Goal: Transaction & Acquisition: Purchase product/service

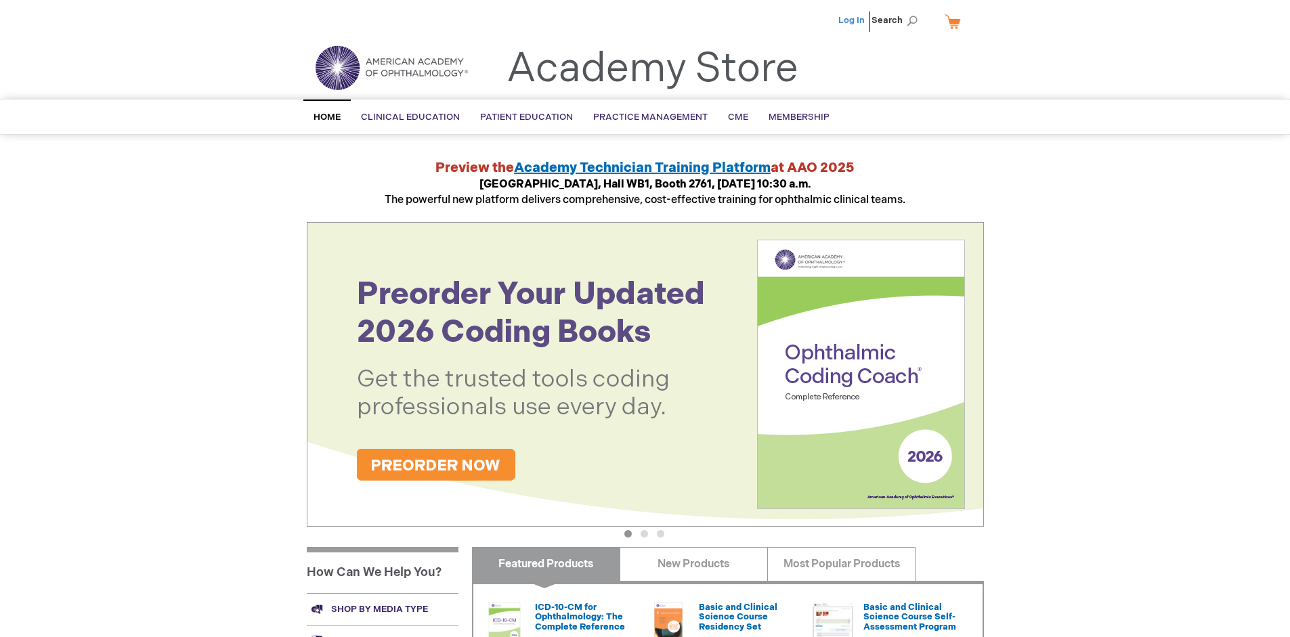
click at [852, 20] on link "Log In" at bounding box center [851, 20] width 26 height 11
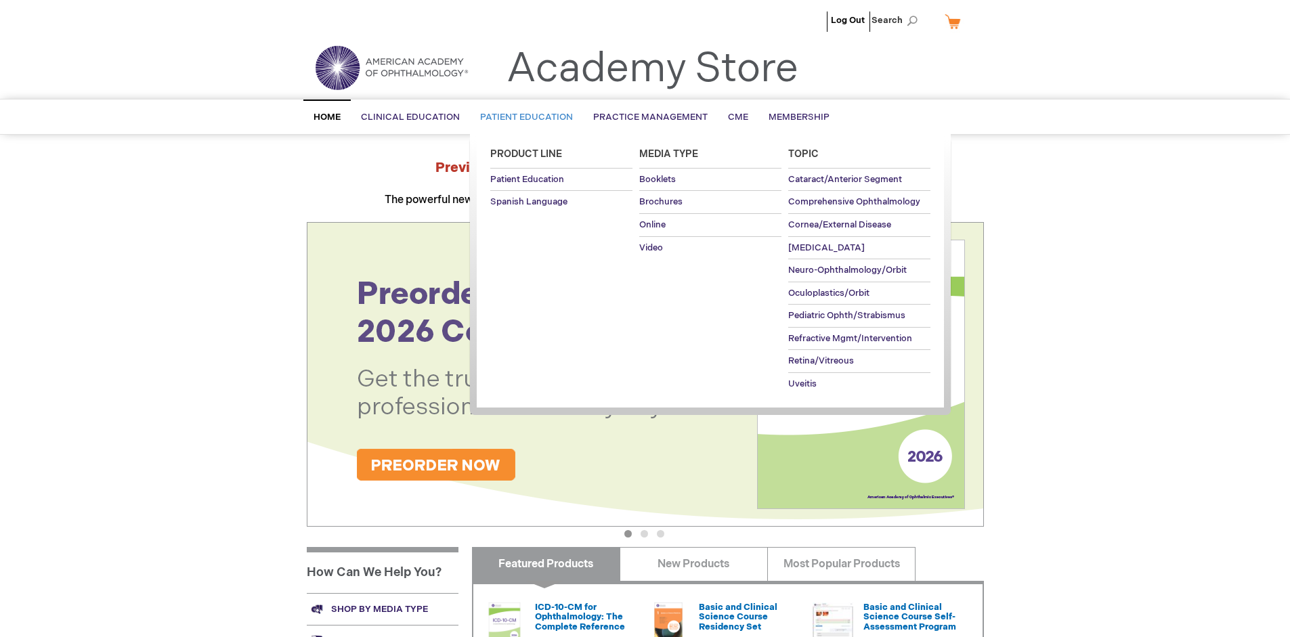
click at [523, 117] on span "Patient Education" at bounding box center [526, 117] width 93 height 11
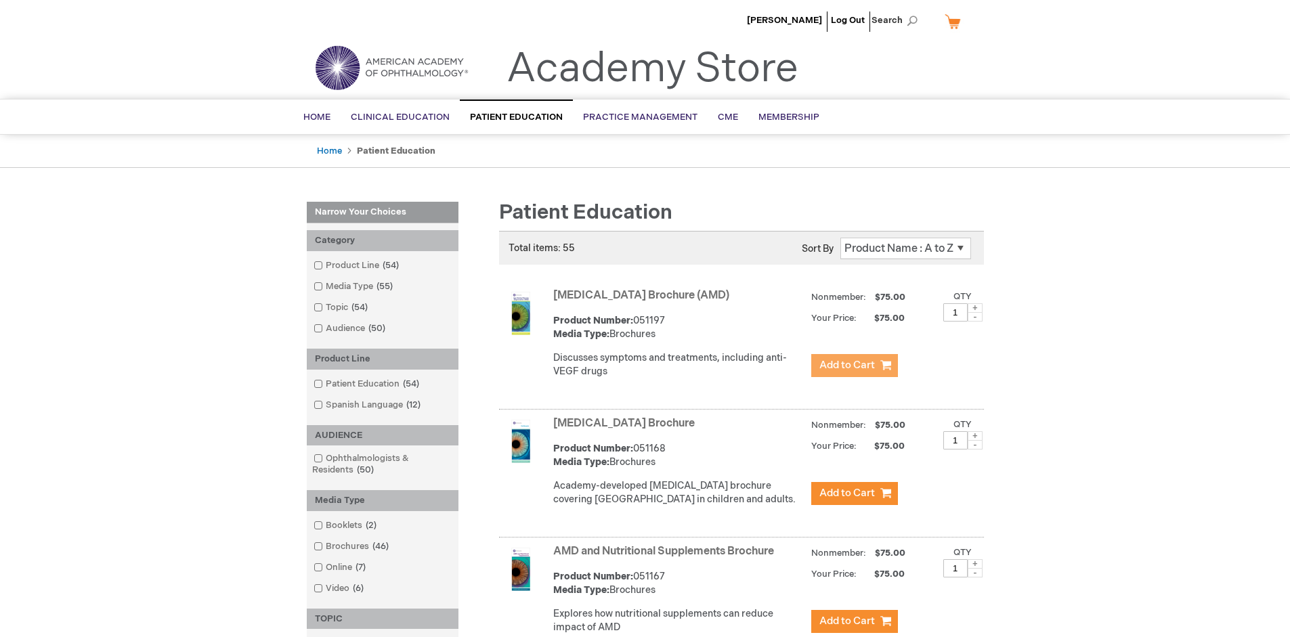
click at [854, 366] on span "Add to Cart" at bounding box center [847, 365] width 56 height 13
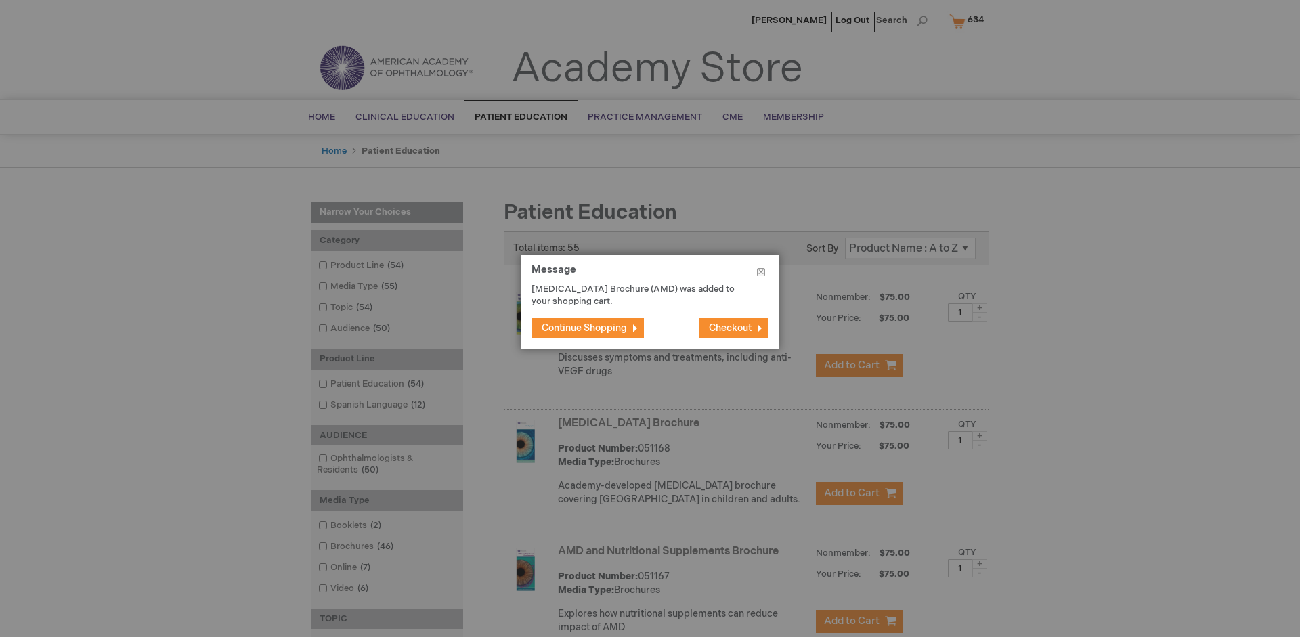
click at [584, 328] on span "Continue Shopping" at bounding box center [584, 328] width 85 height 12
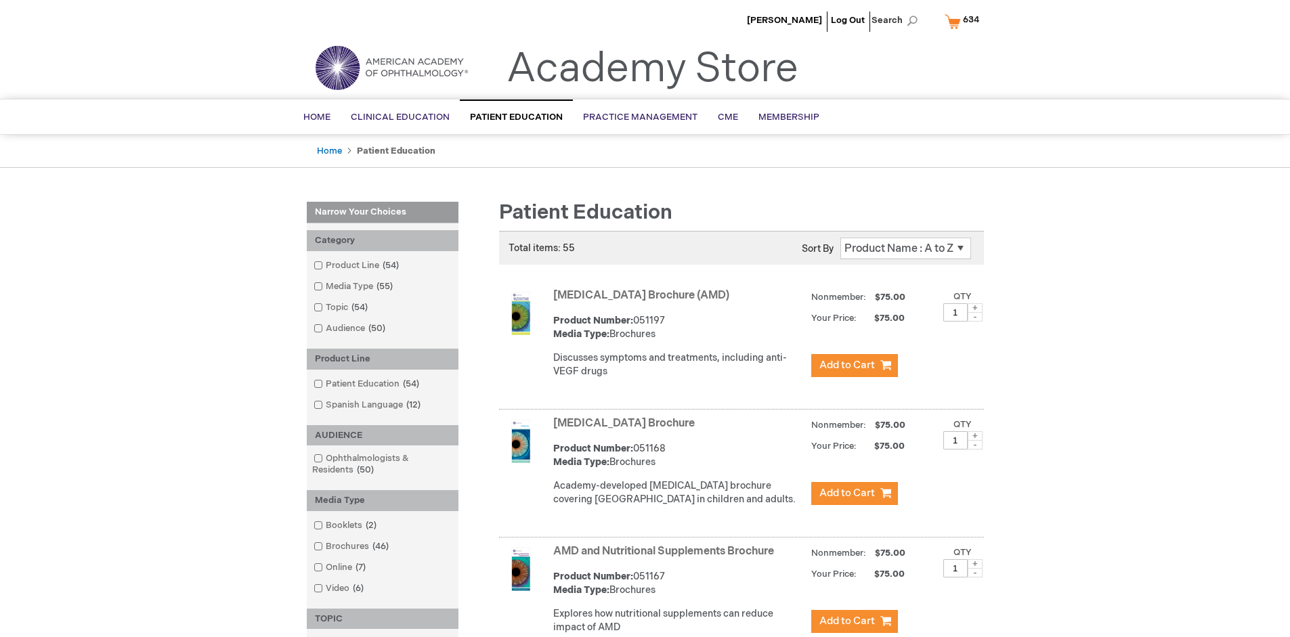
click at [666, 558] on link "AMD and Nutritional Supplements Brochure" at bounding box center [663, 551] width 221 height 13
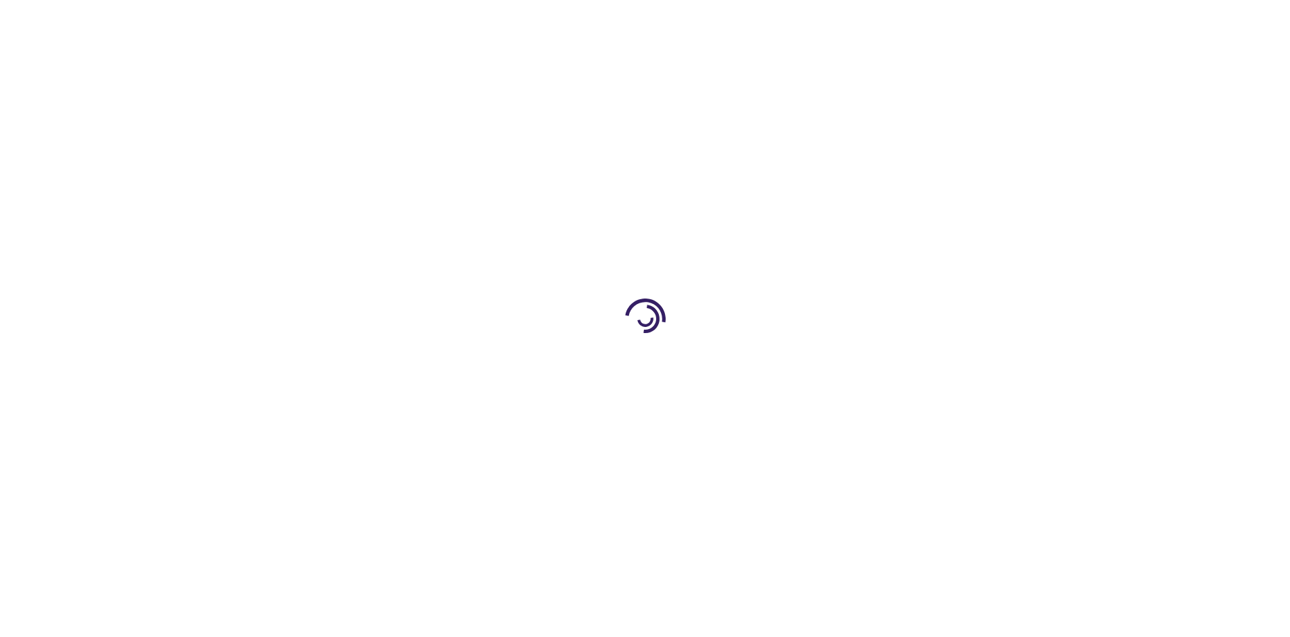
type input "1"
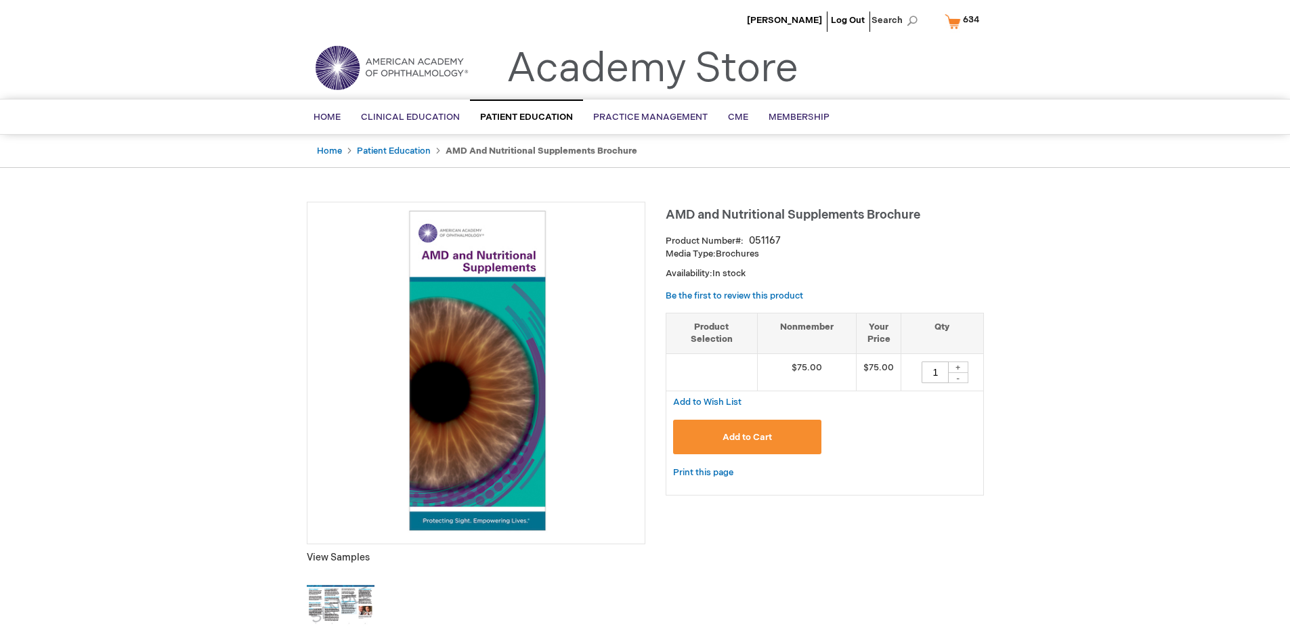
click at [747, 437] on span "Add to Cart" at bounding box center [746, 437] width 49 height 11
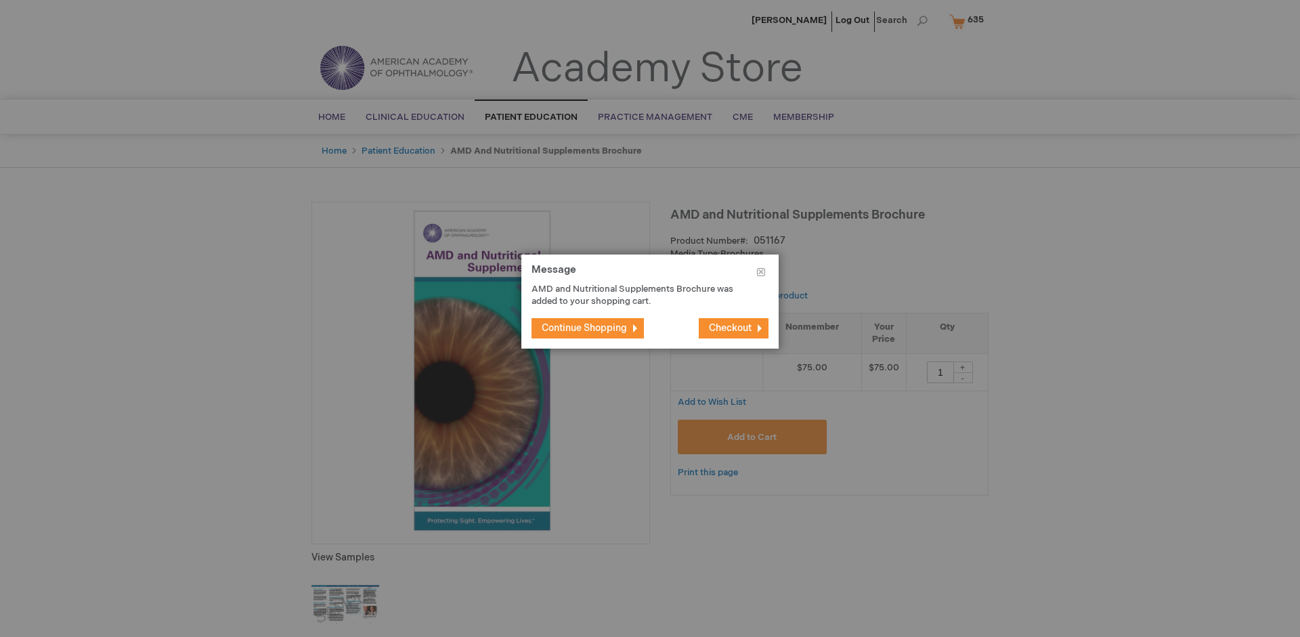
click at [584, 328] on span "Continue Shopping" at bounding box center [584, 328] width 85 height 12
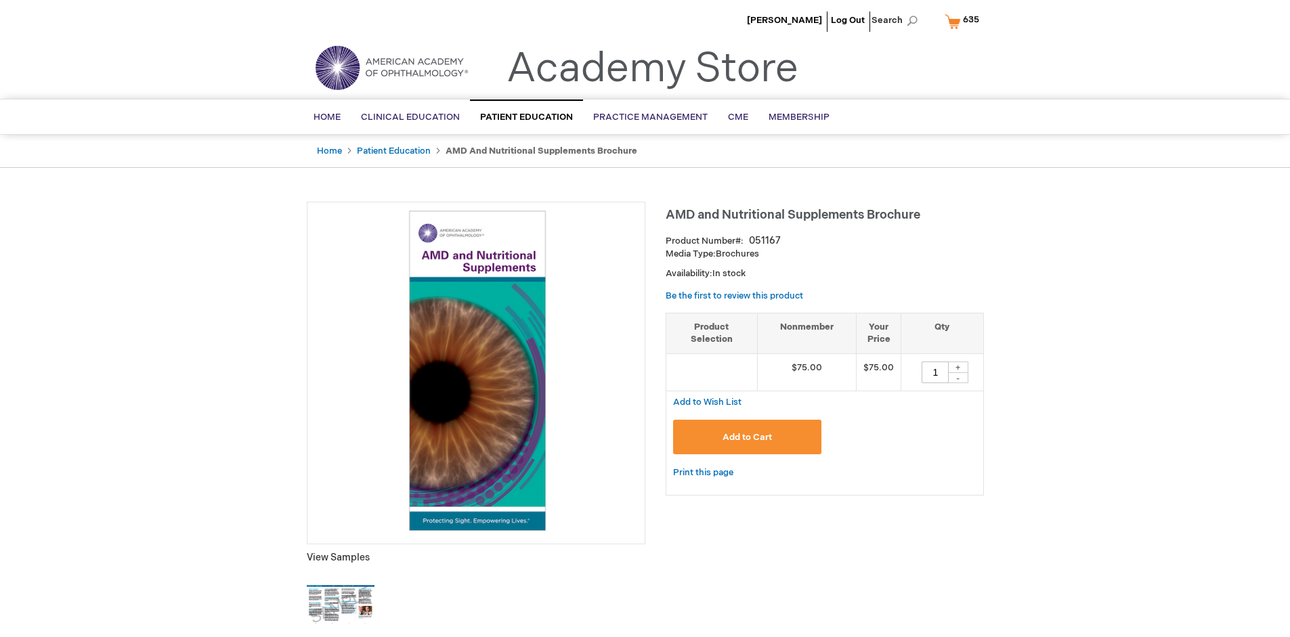
click at [964, 21] on span "635" at bounding box center [971, 19] width 16 height 11
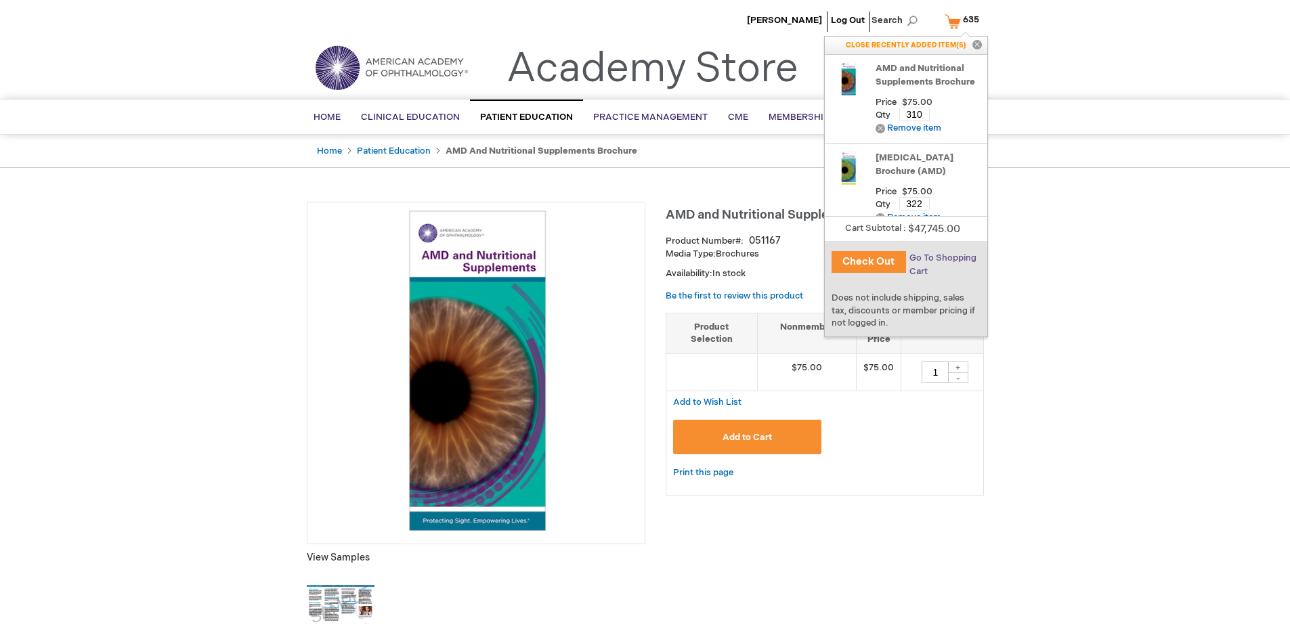
click at [942, 258] on span "Go To Shopping Cart" at bounding box center [942, 265] width 67 height 24
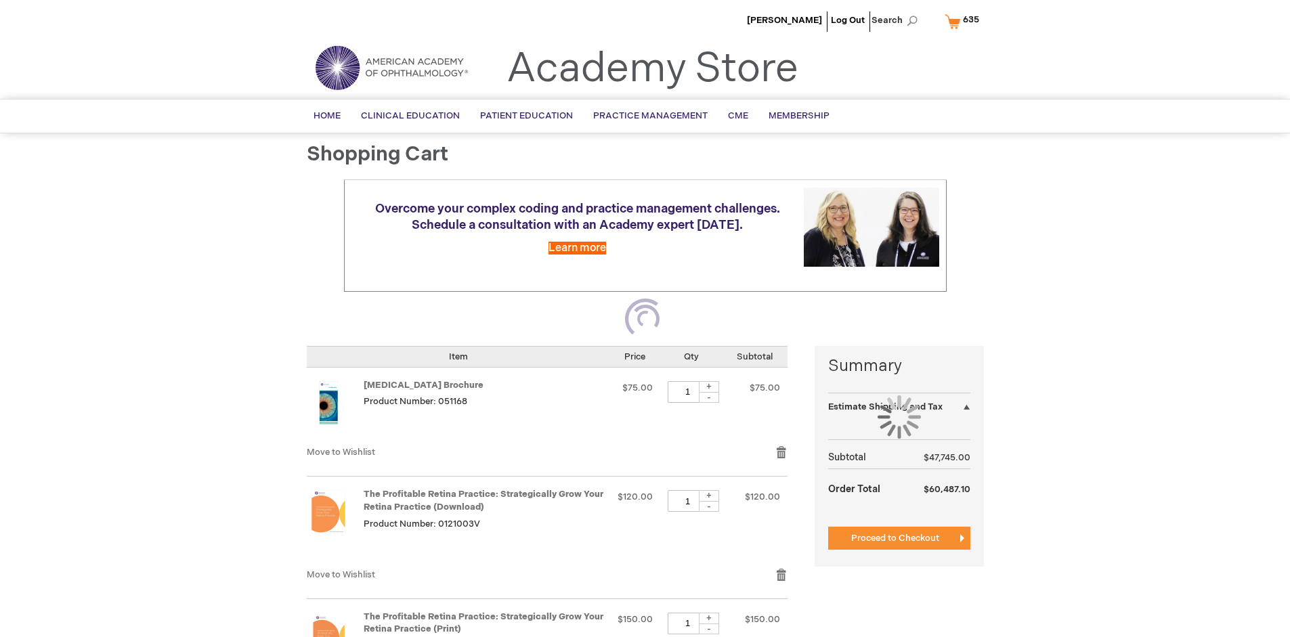
select select "US"
select select "41"
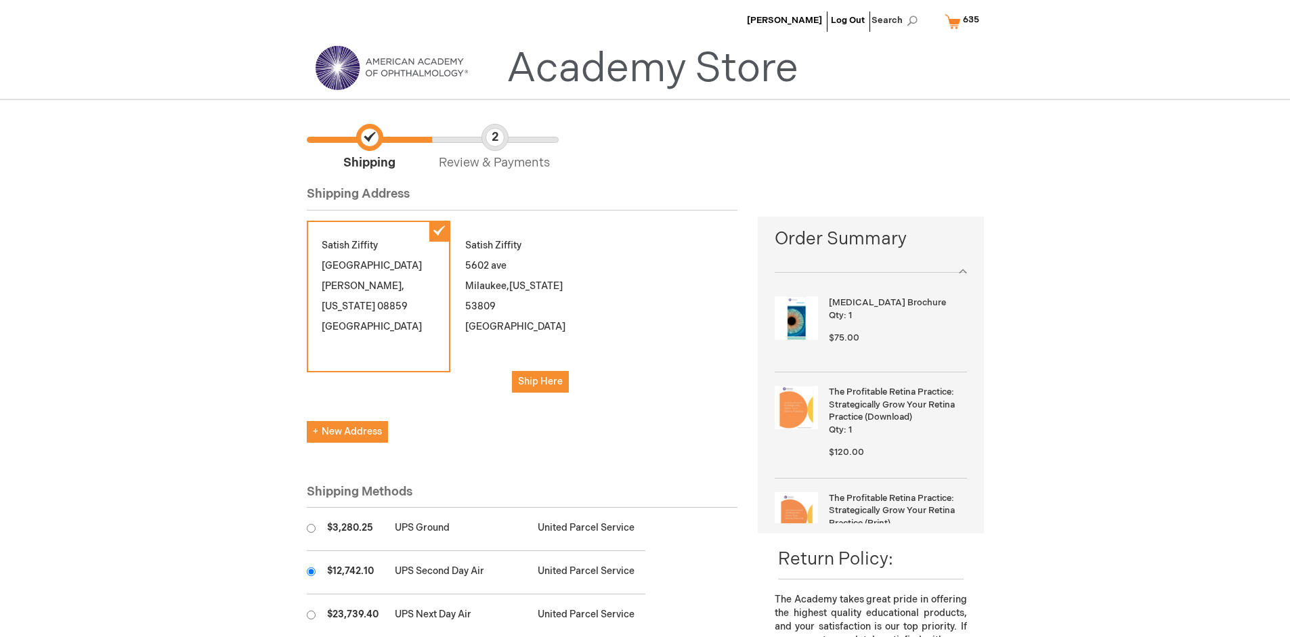
click at [311, 571] on input "radio" at bounding box center [311, 571] width 9 height 9
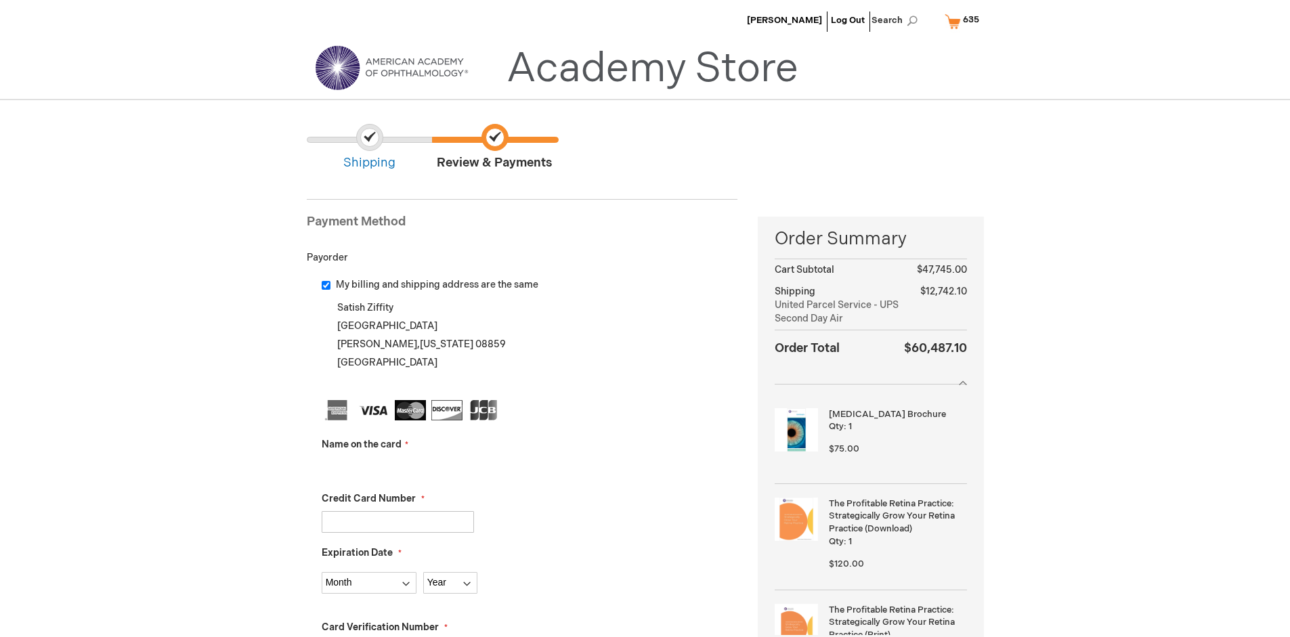
click at [397, 467] on input "Name on the card" at bounding box center [398, 468] width 152 height 22
